Goal: Information Seeking & Learning: Learn about a topic

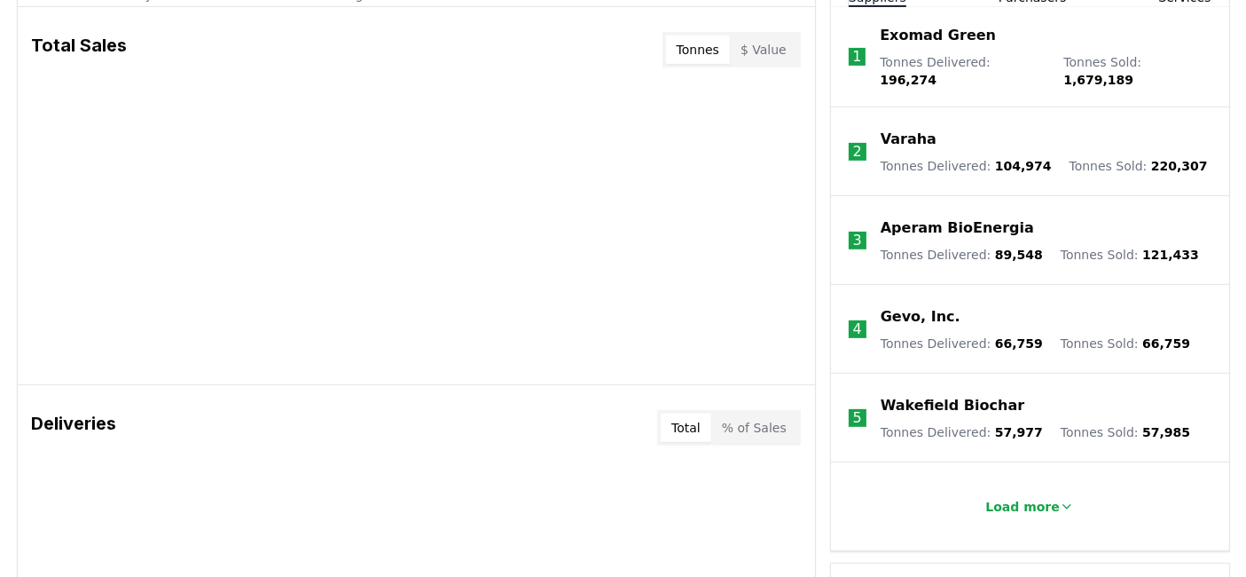
scroll to position [717, 0]
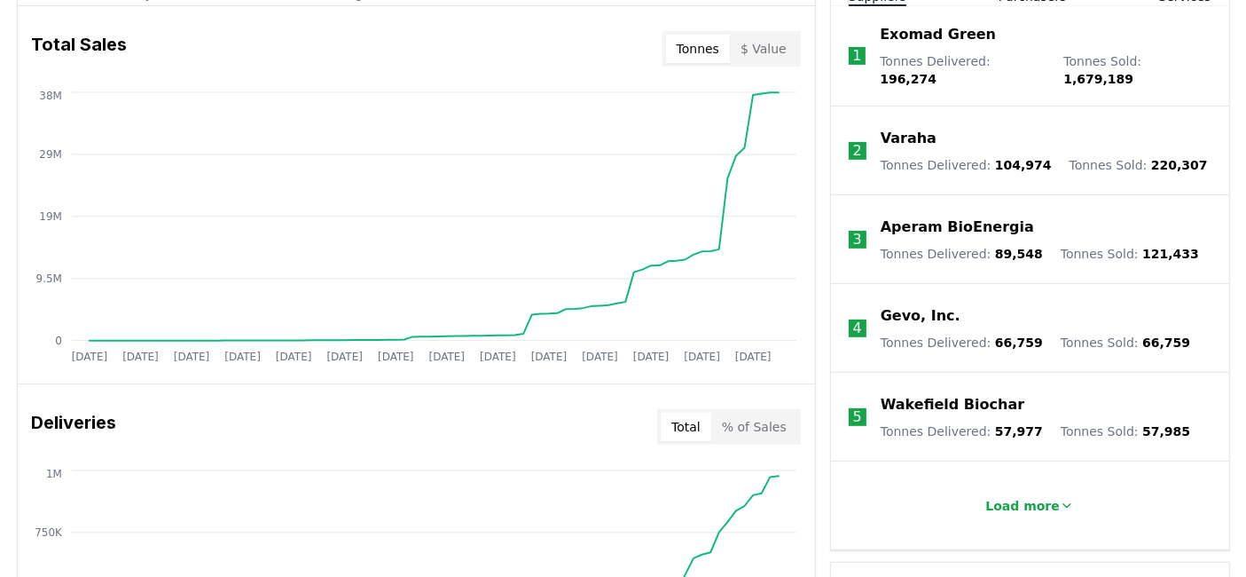
click at [711, 43] on button "Tonnes" at bounding box center [698, 49] width 64 height 28
click at [756, 47] on button "$ Value" at bounding box center [763, 49] width 67 height 28
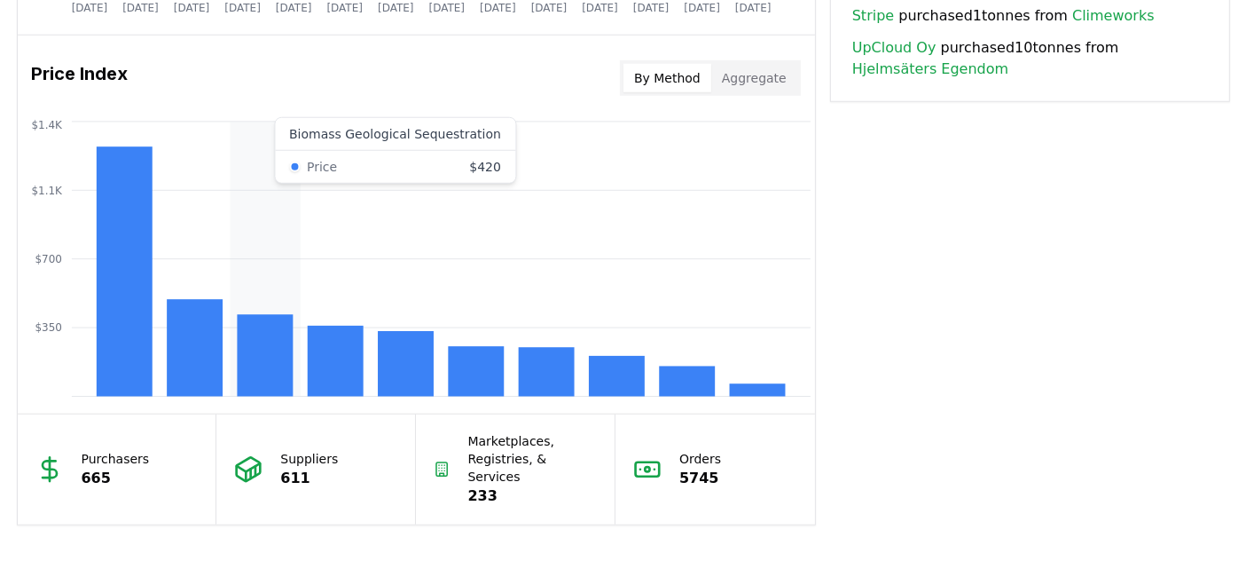
scroll to position [1440, 0]
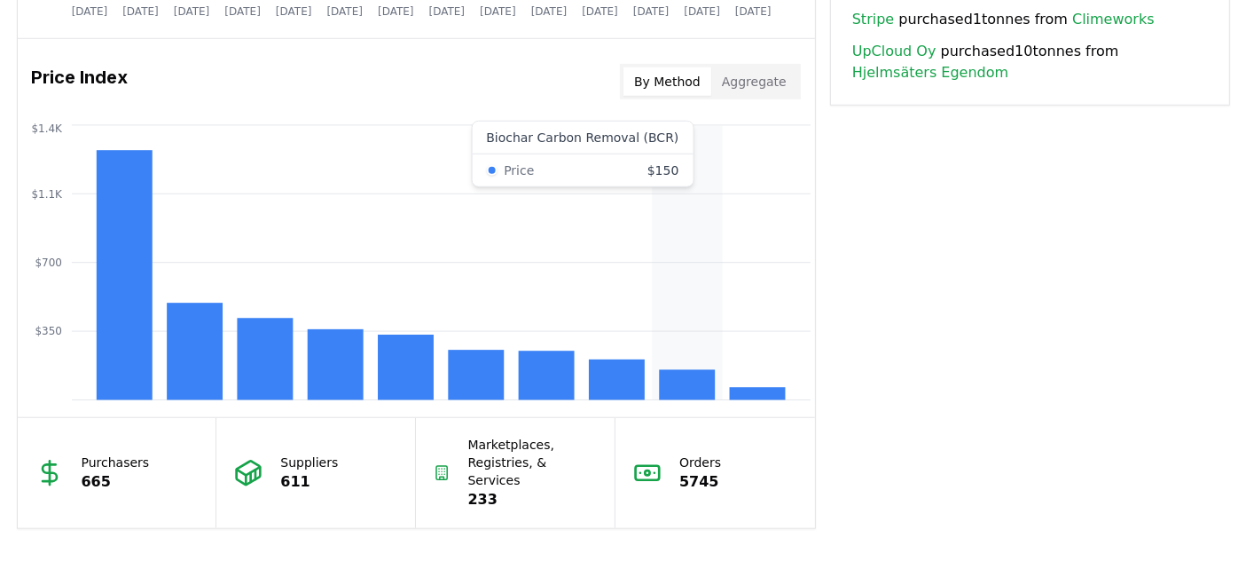
click at [702, 388] on rect at bounding box center [687, 385] width 56 height 30
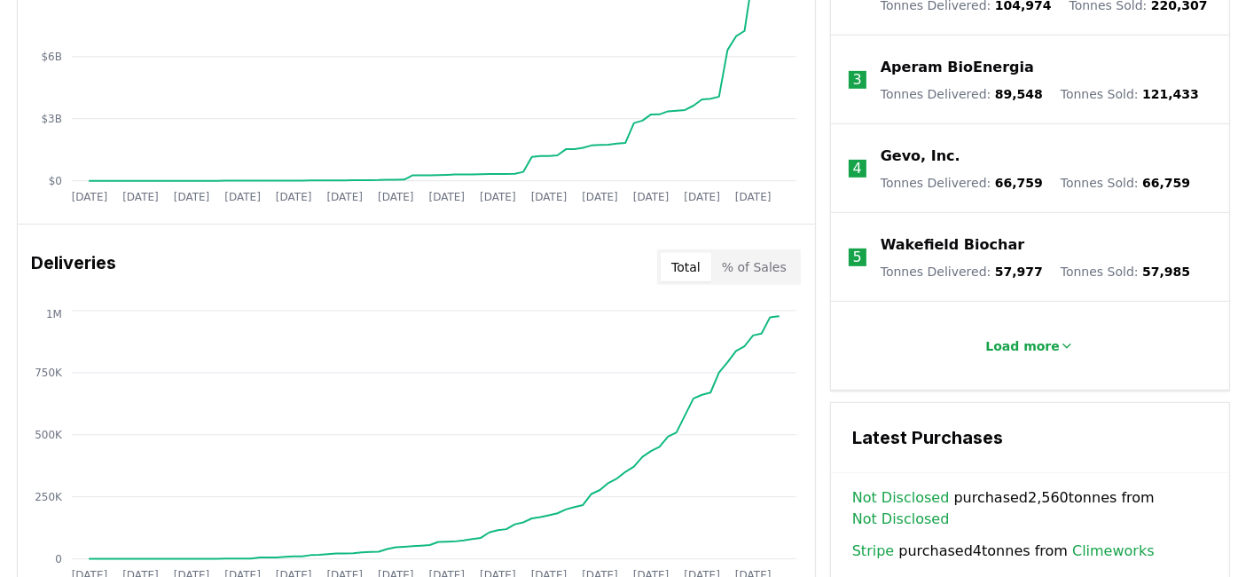
scroll to position [876, 0]
click at [1010, 338] on p "Load more" at bounding box center [1023, 347] width 75 height 18
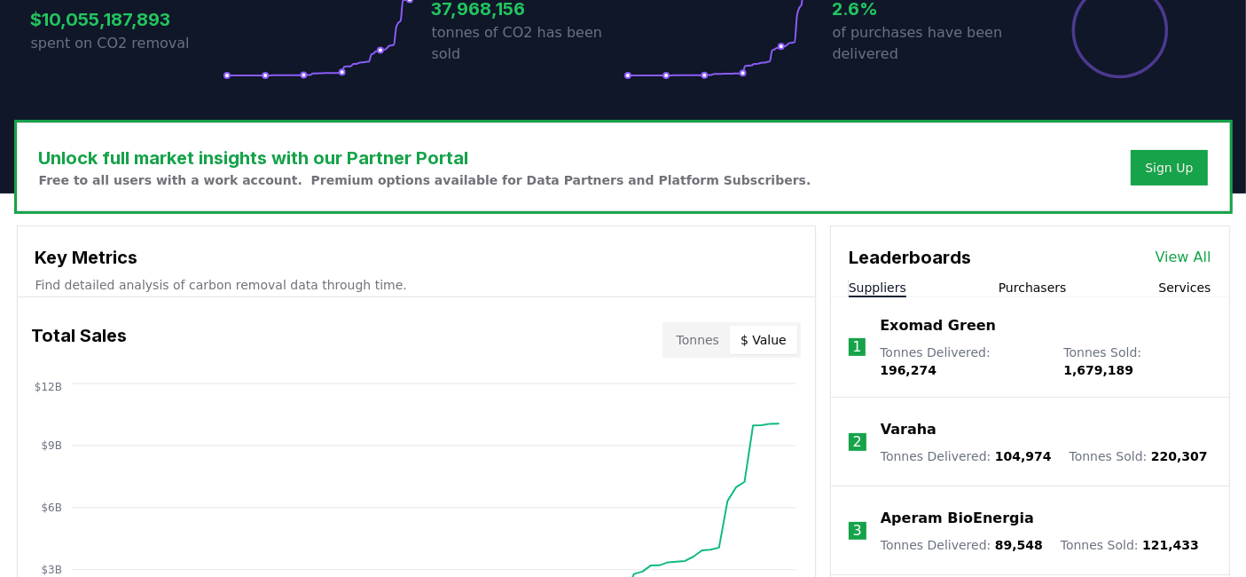
scroll to position [421, 0]
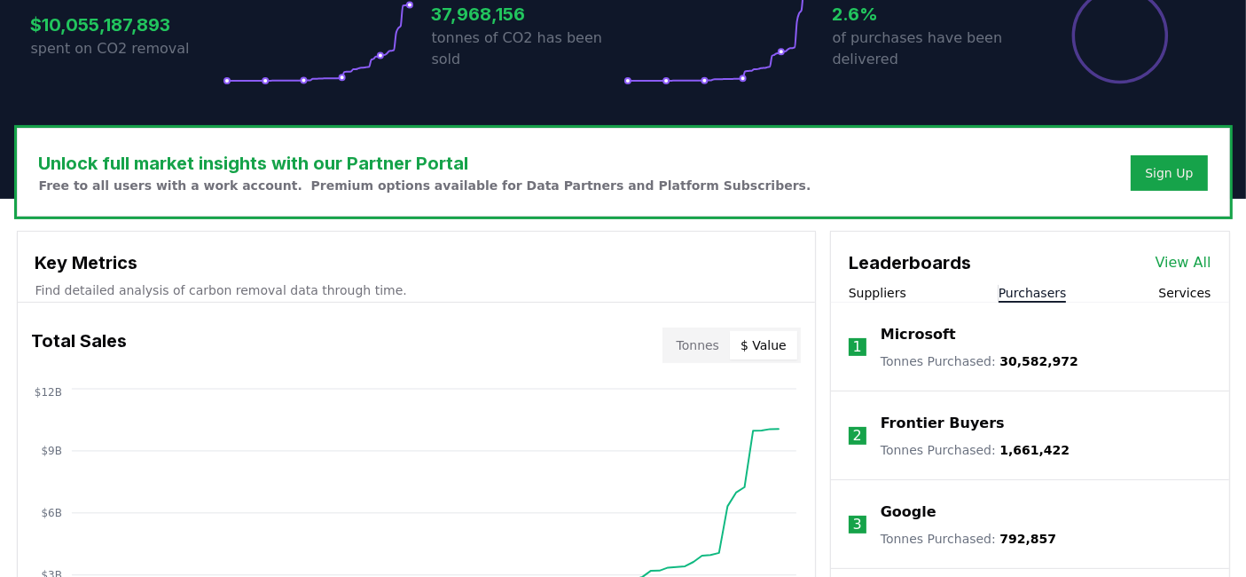
click at [1015, 293] on button "Purchasers" at bounding box center [1033, 293] width 68 height 18
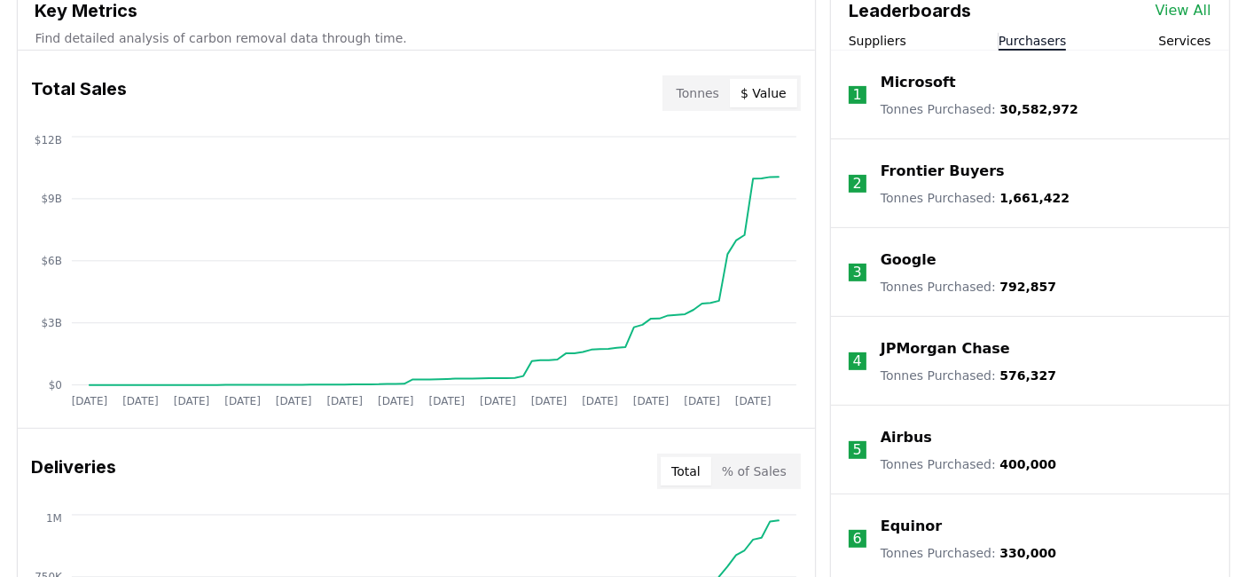
scroll to position [654, 0]
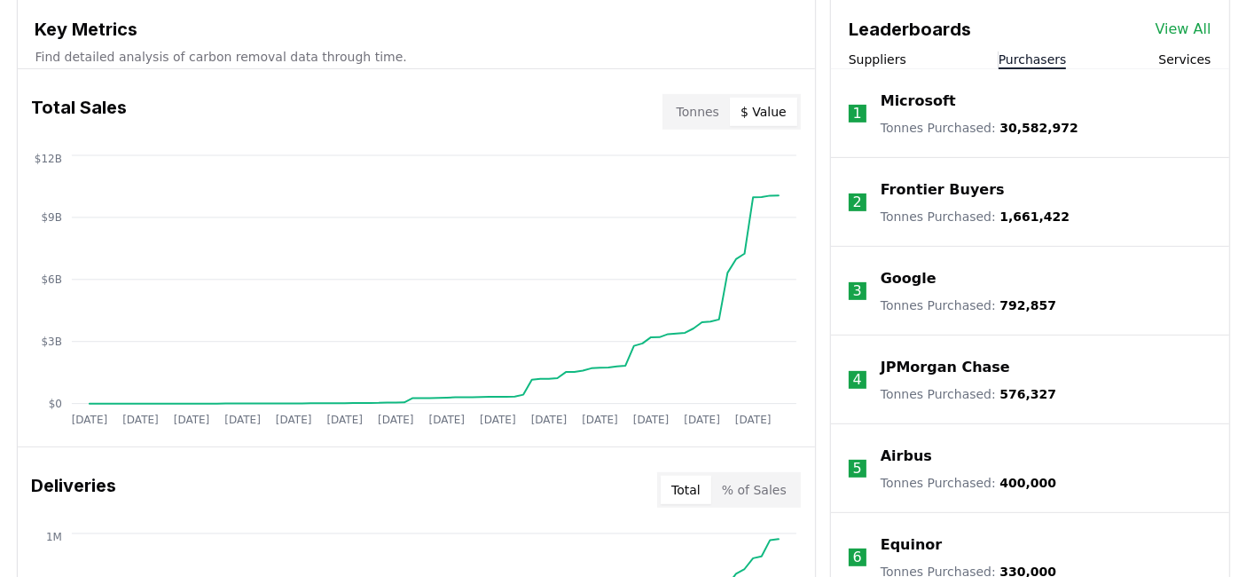
click at [900, 65] on div "Suppliers Purchasers Services" at bounding box center [1030, 60] width 398 height 19
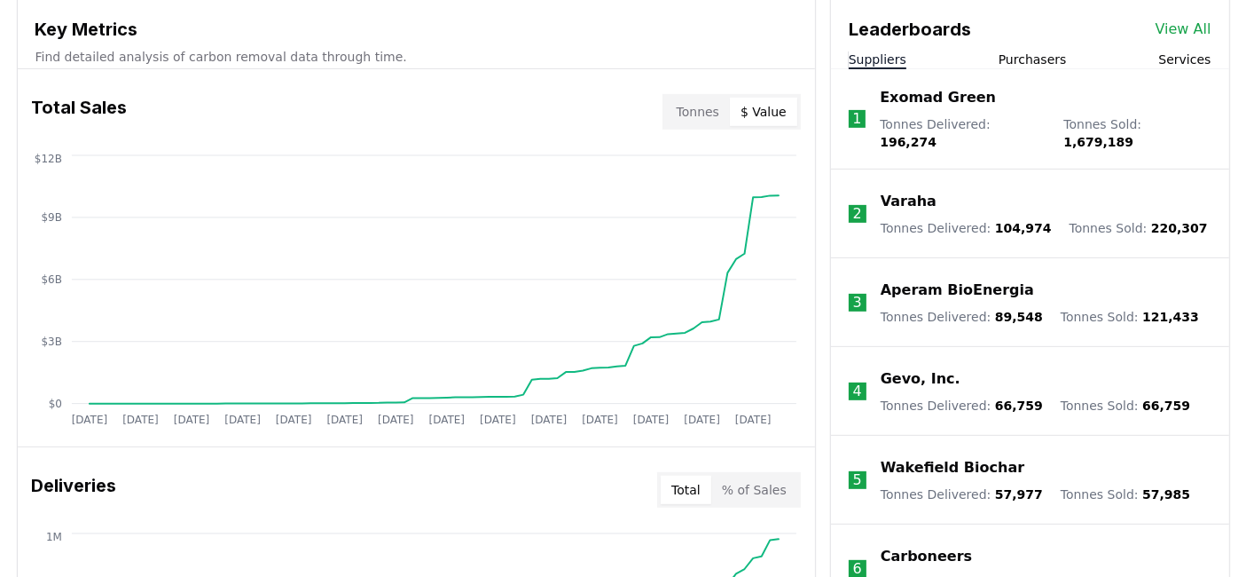
click at [897, 63] on button "Suppliers" at bounding box center [878, 60] width 58 height 18
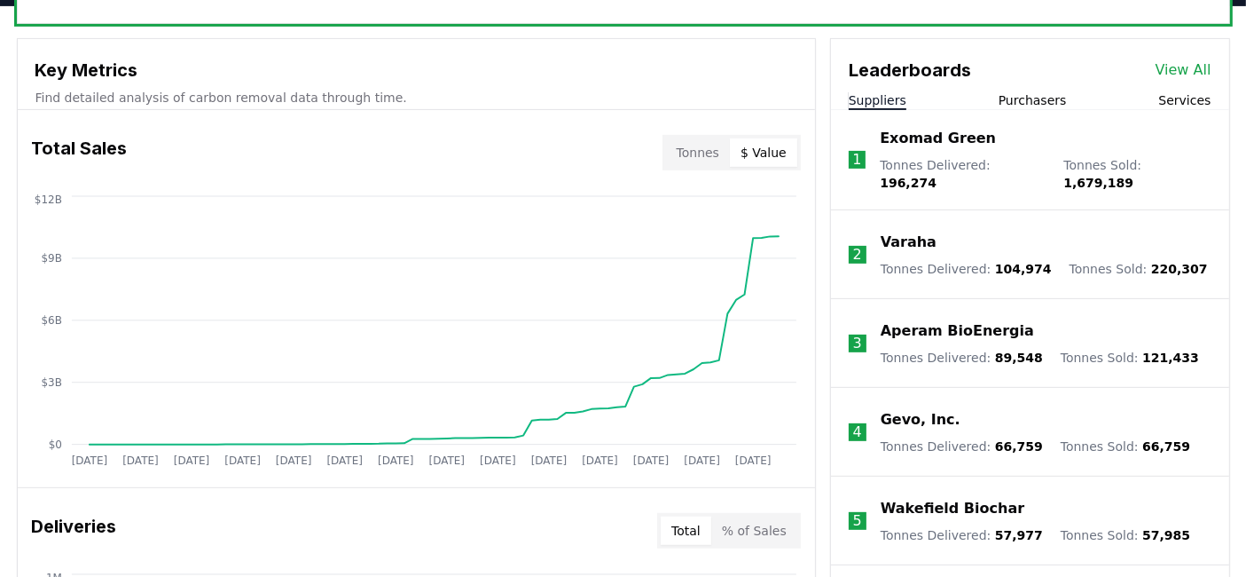
scroll to position [612, 0]
click at [1172, 69] on link "View All" at bounding box center [1184, 70] width 56 height 21
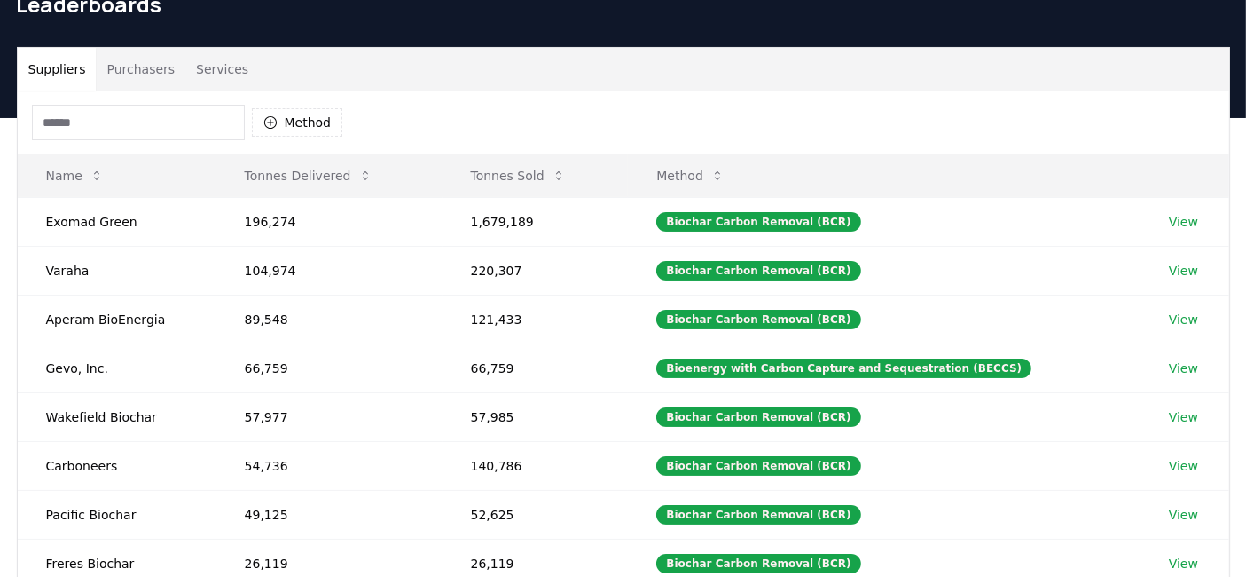
scroll to position [68, 0]
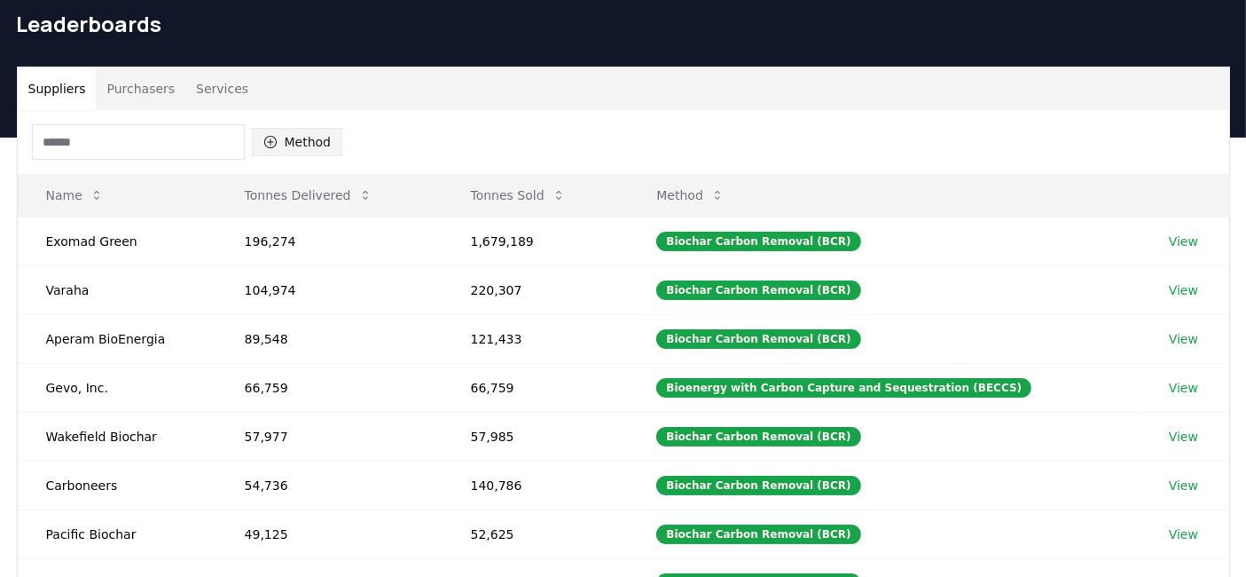
click at [271, 142] on icon "button" at bounding box center [270, 142] width 14 height 14
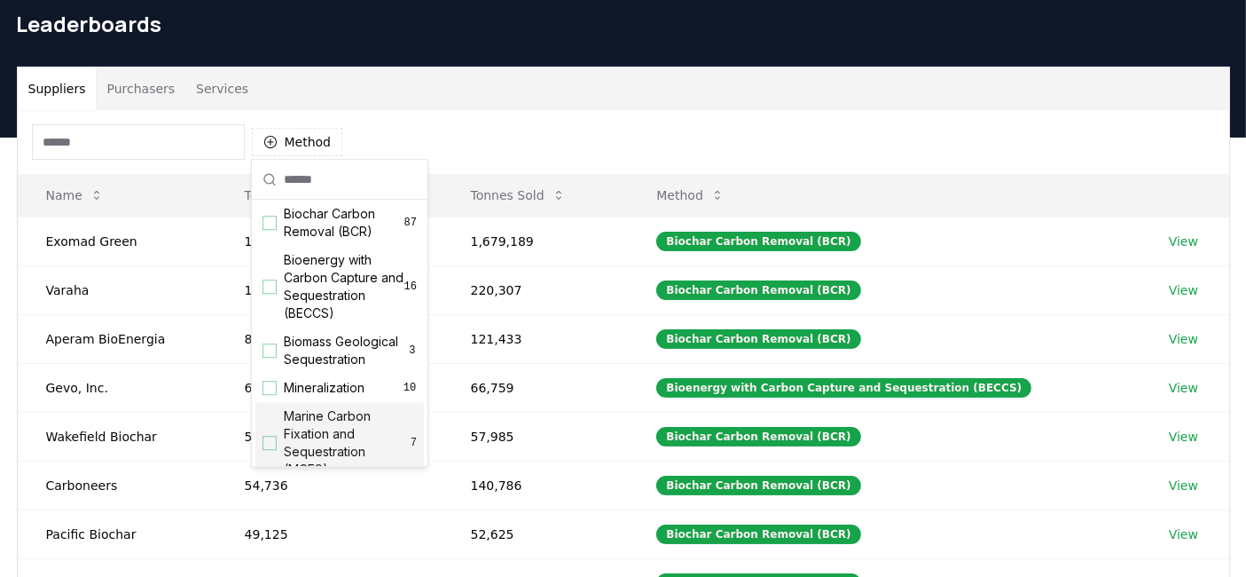
scroll to position [0, 0]
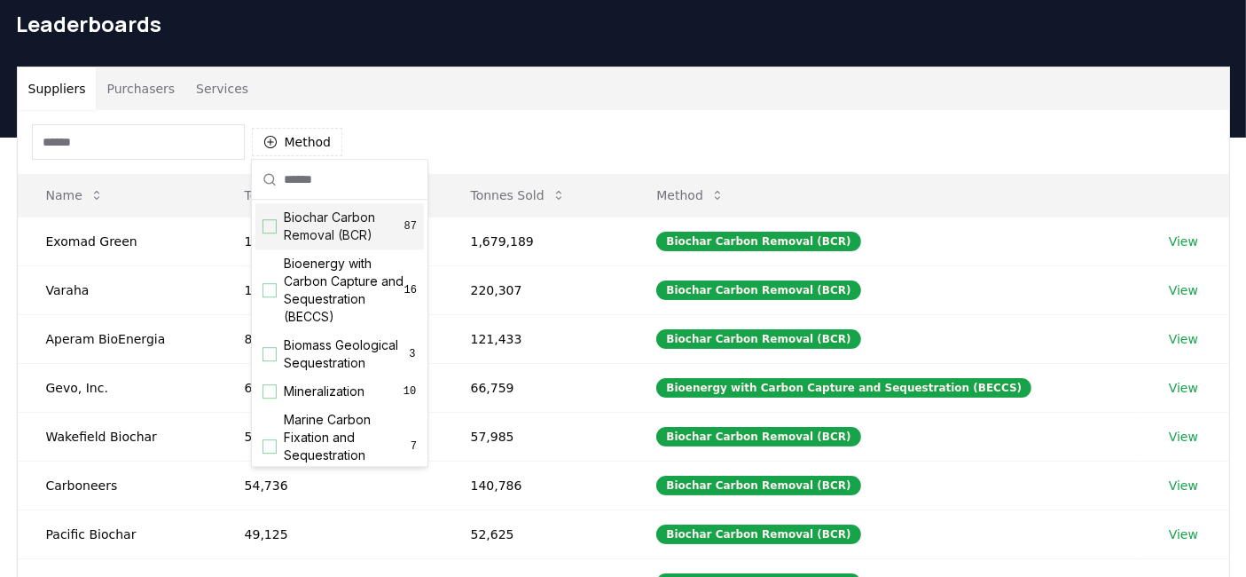
click at [266, 226] on div "Suggestions" at bounding box center [270, 226] width 14 height 14
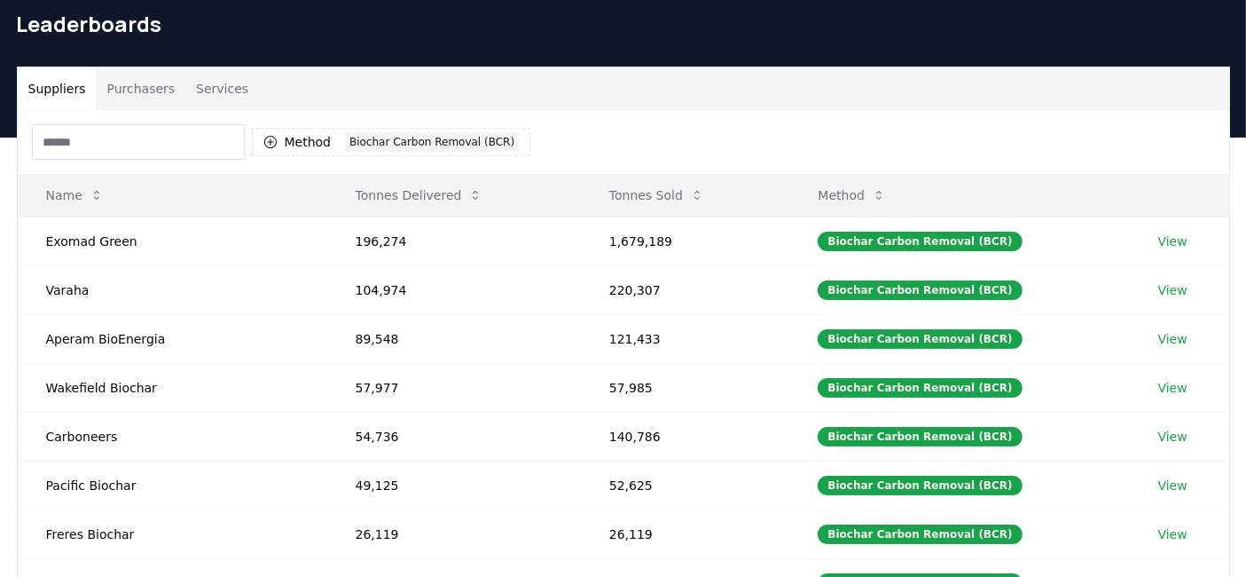
click at [612, 99] on div "Suppliers Purchasers Services" at bounding box center [624, 88] width 1212 height 43
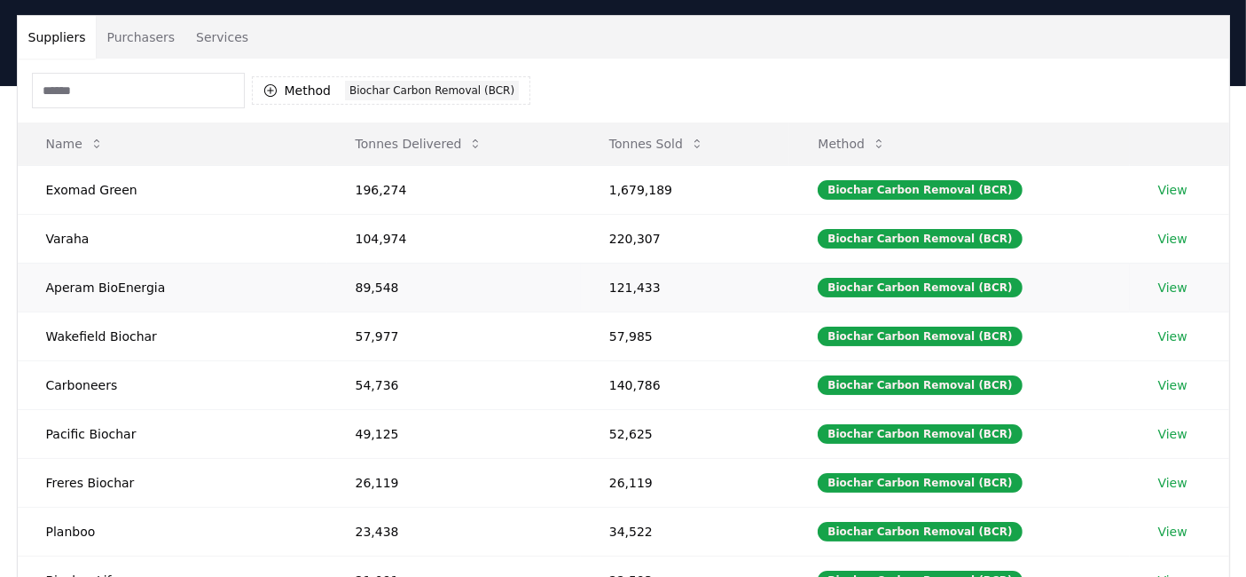
scroll to position [119, 0]
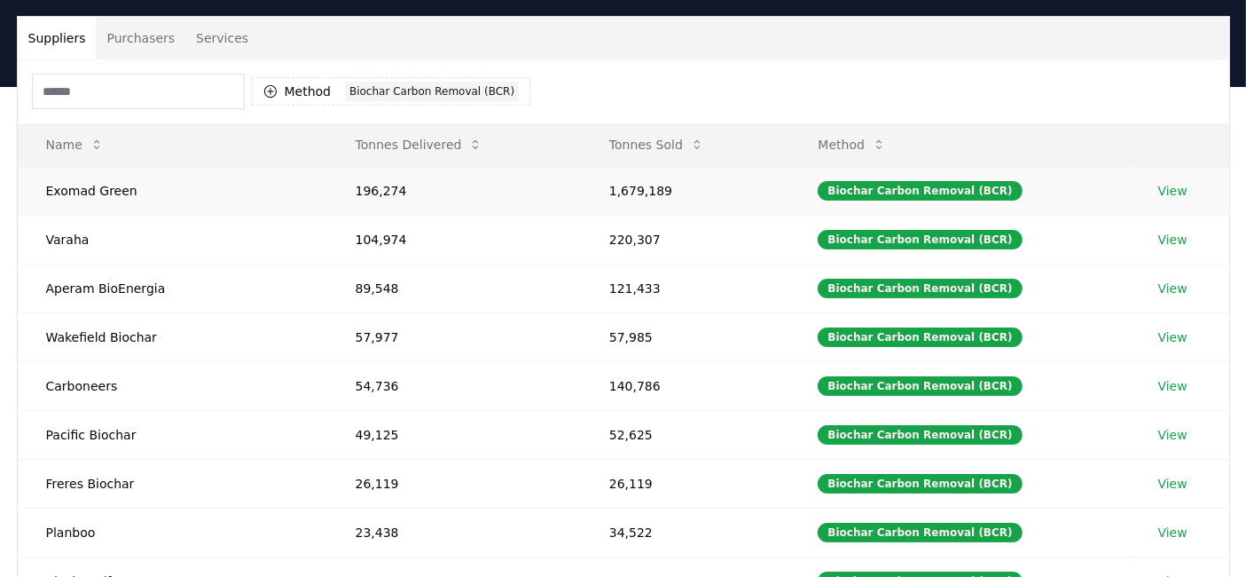
click at [1163, 186] on link "View" at bounding box center [1173, 191] width 29 height 18
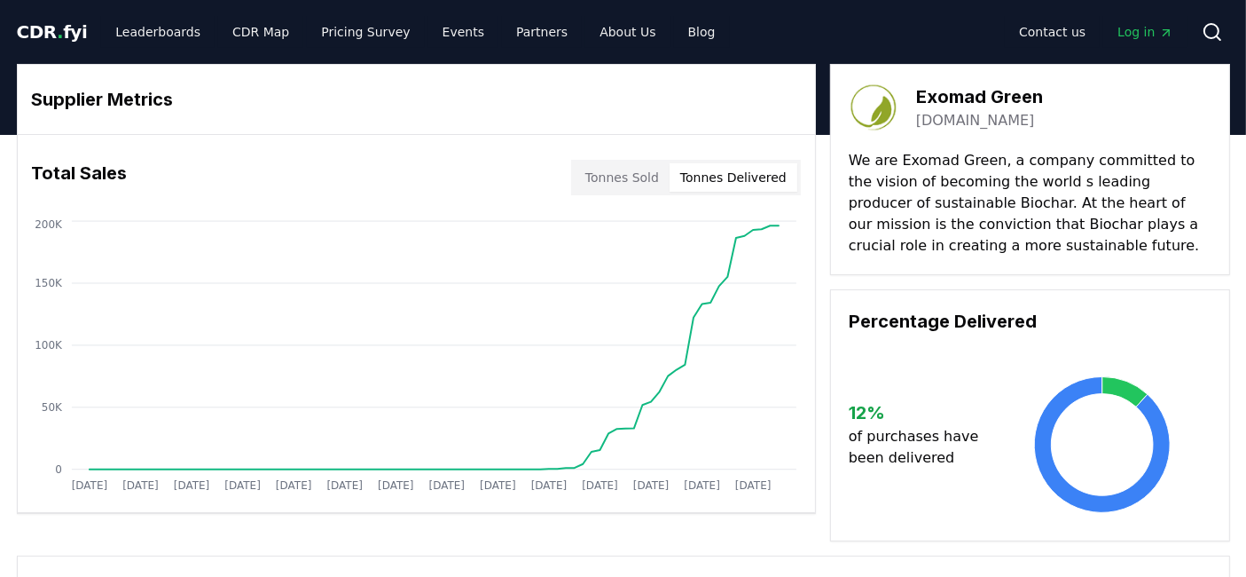
click at [754, 175] on button "Tonnes Delivered" at bounding box center [734, 177] width 128 height 28
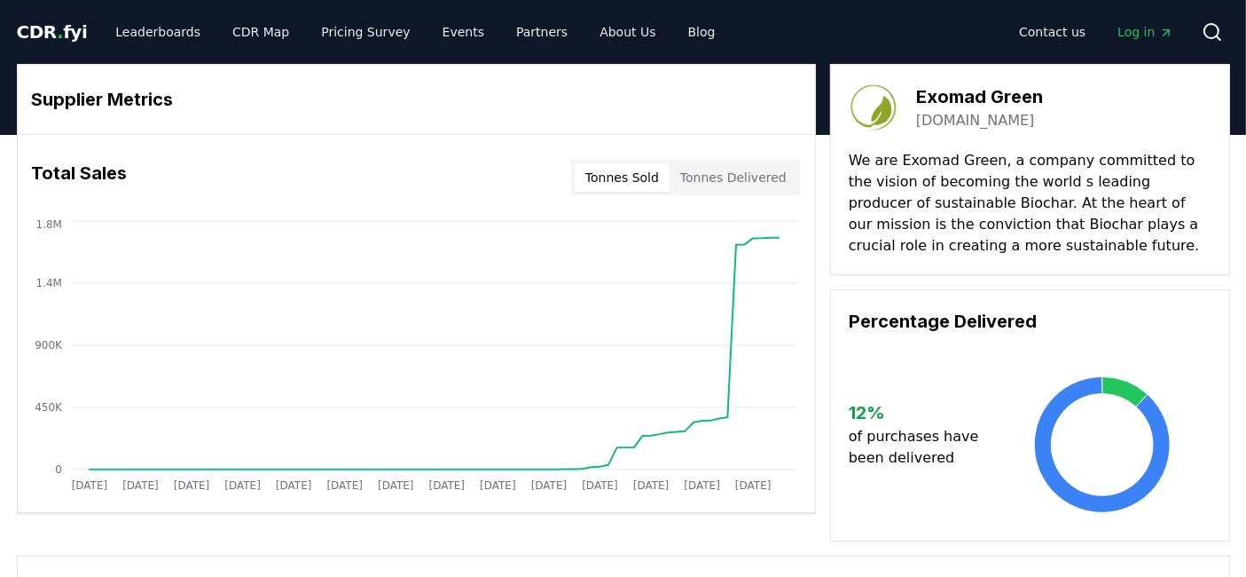
click at [649, 169] on button "Tonnes Sold" at bounding box center [622, 177] width 95 height 28
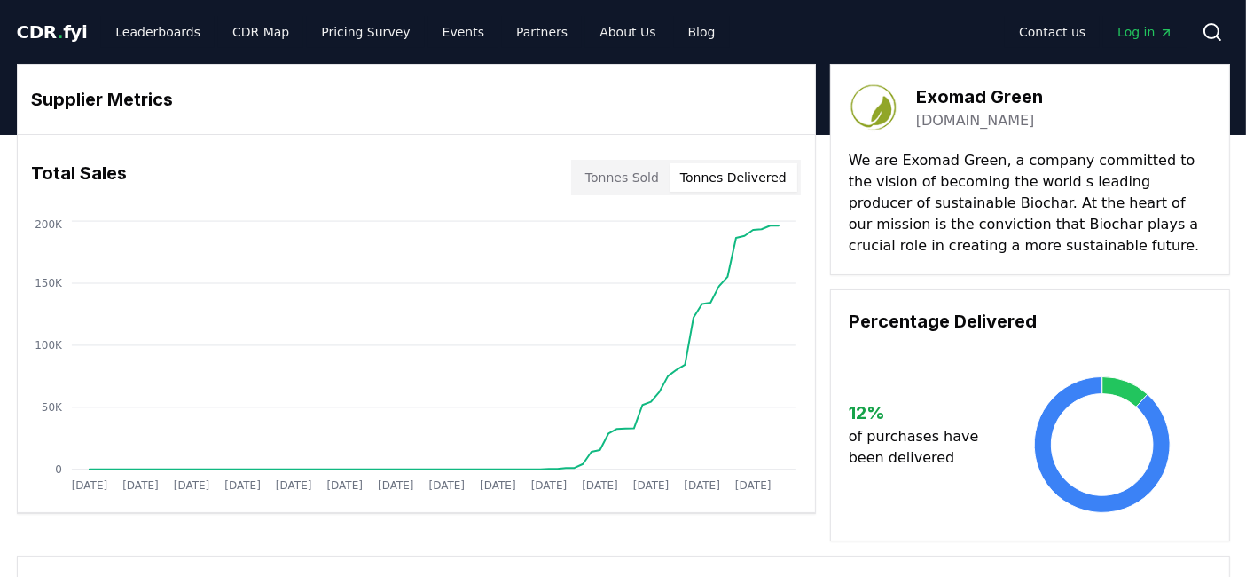
click at [755, 179] on button "Tonnes Delivered" at bounding box center [734, 177] width 128 height 28
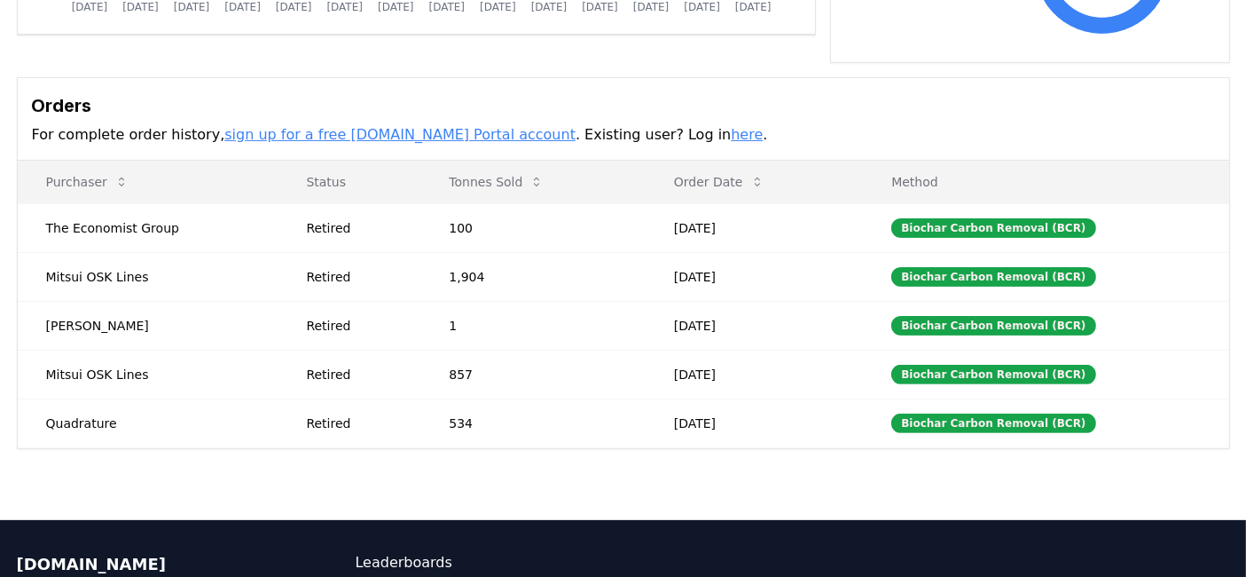
scroll to position [480, 0]
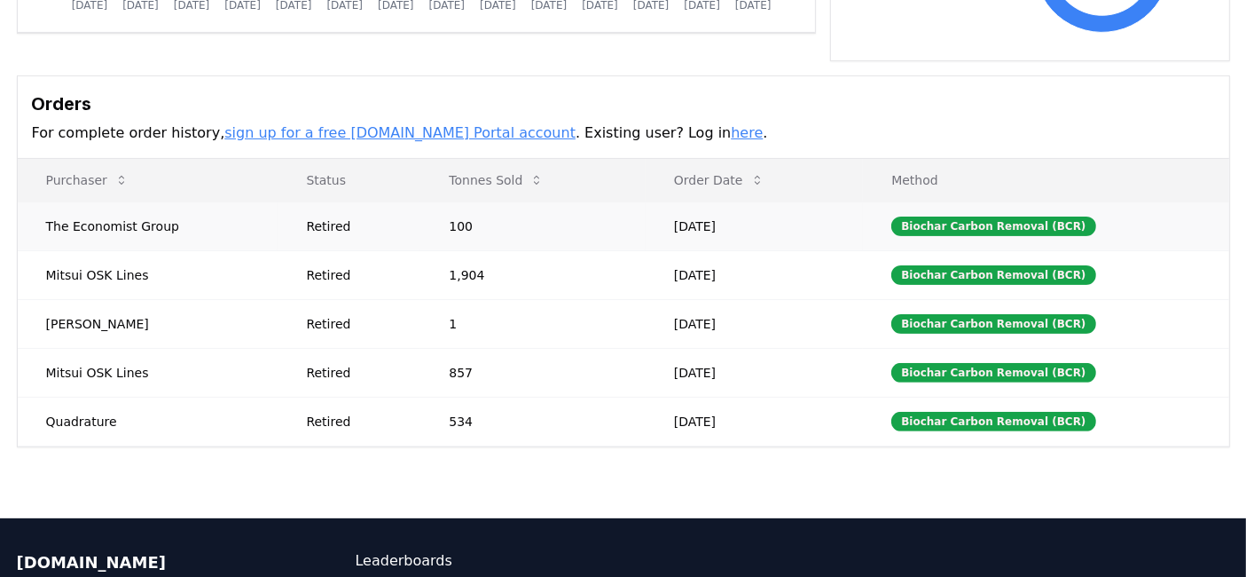
click at [385, 219] on div "Retired" at bounding box center [356, 226] width 100 height 18
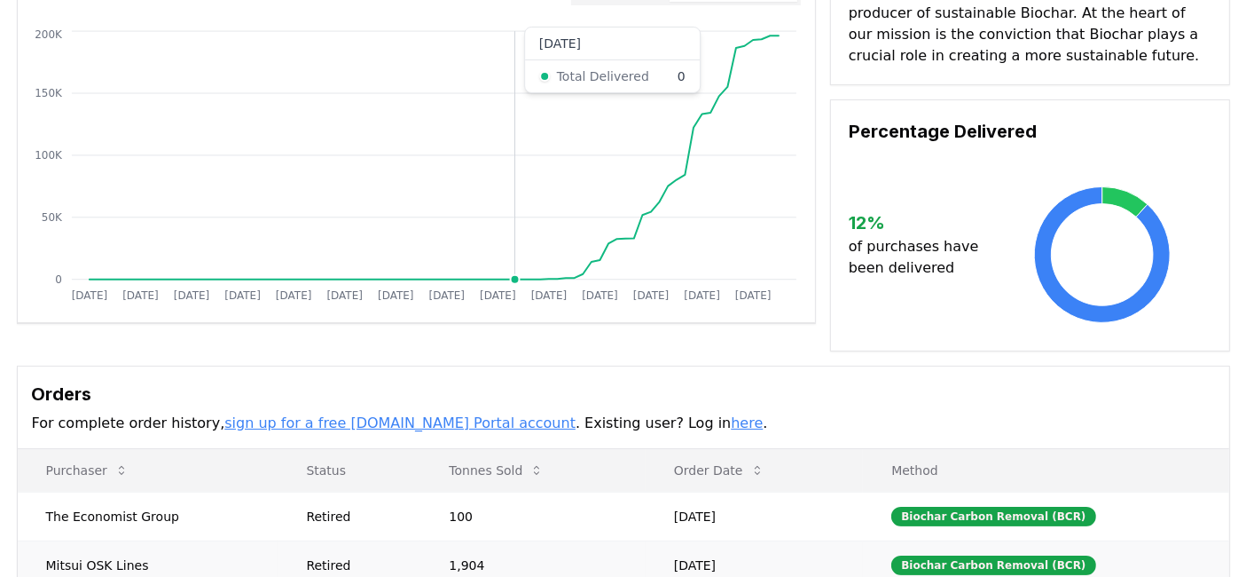
scroll to position [0, 0]
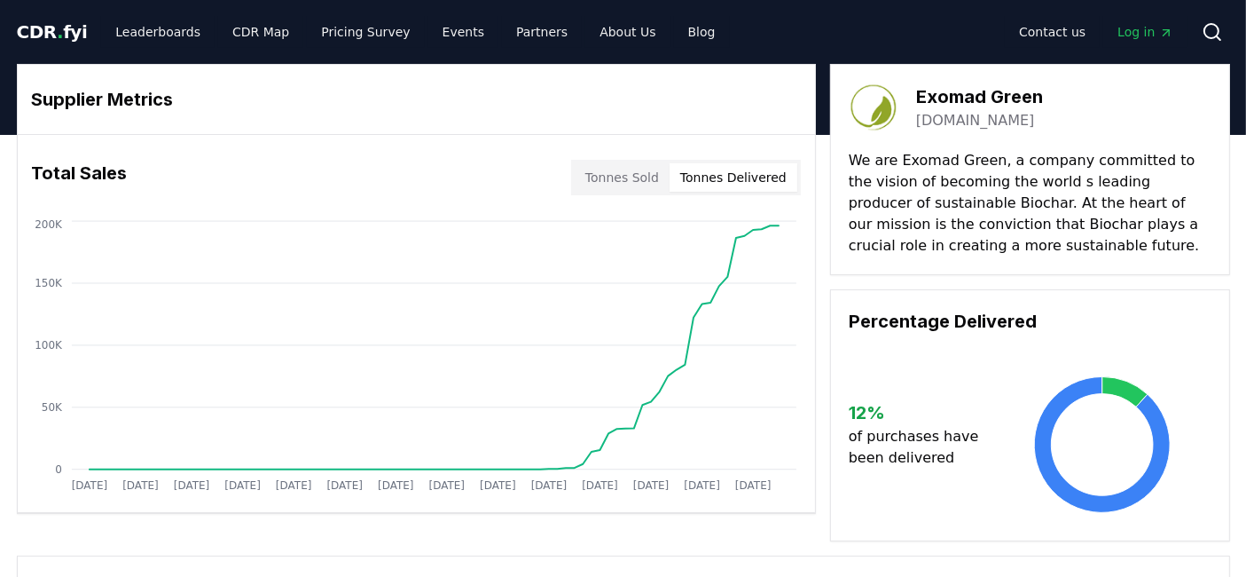
click at [1136, 36] on span "Log in" at bounding box center [1145, 32] width 55 height 18
click at [377, 28] on link "Pricing Survey" at bounding box center [365, 32] width 117 height 32
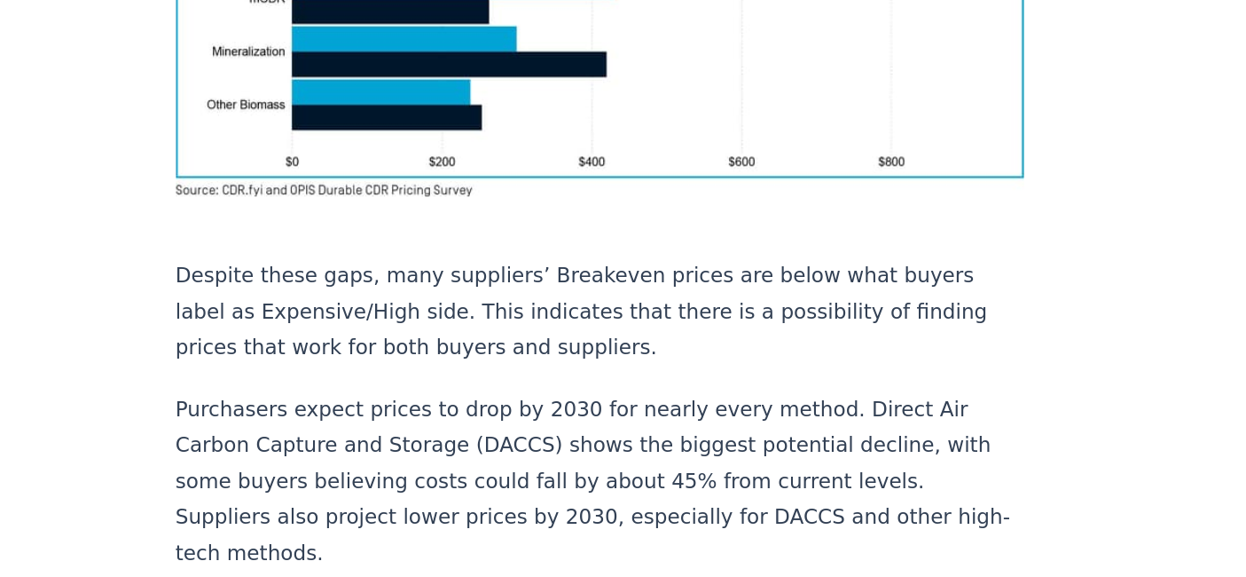
scroll to position [1591, 0]
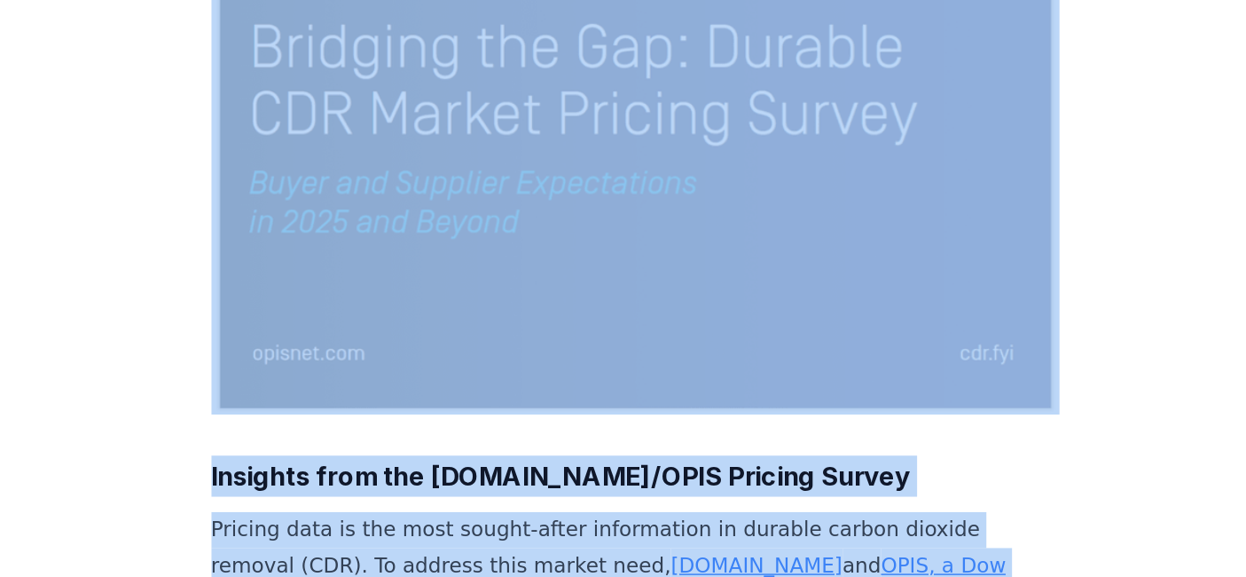
scroll to position [273, 0]
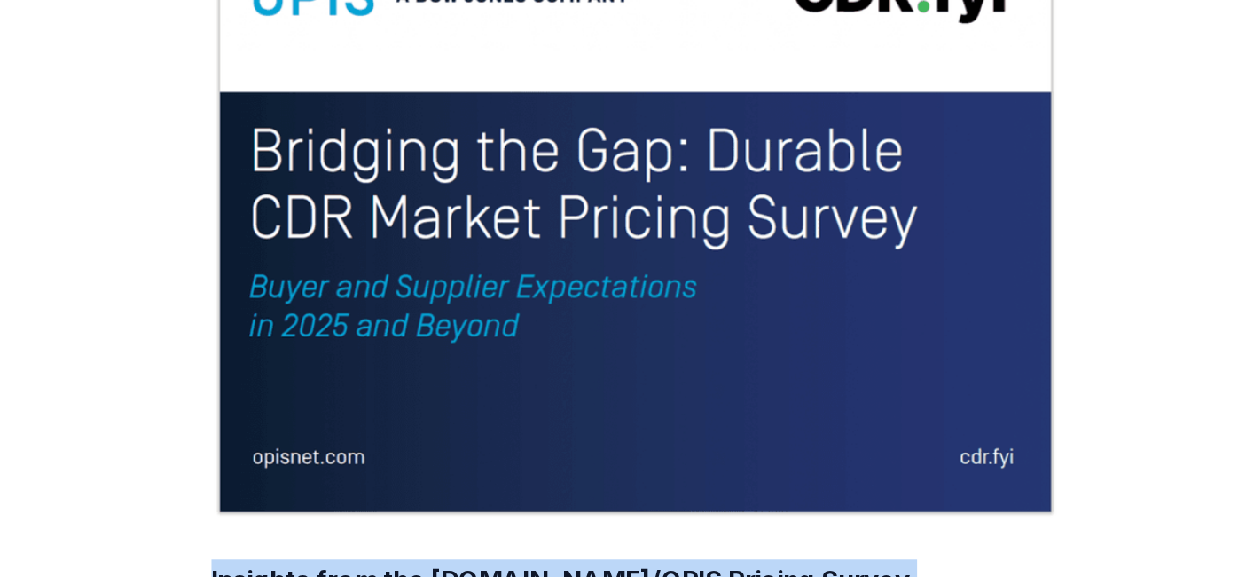
drag, startPoint x: 716, startPoint y: 413, endPoint x: 279, endPoint y: 339, distance: 443.5
copy div "Insights from the CDR.fyi/OPIS Pricing Survey Pricing data is the most sought-a…"
